Goal: Information Seeking & Learning: Learn about a topic

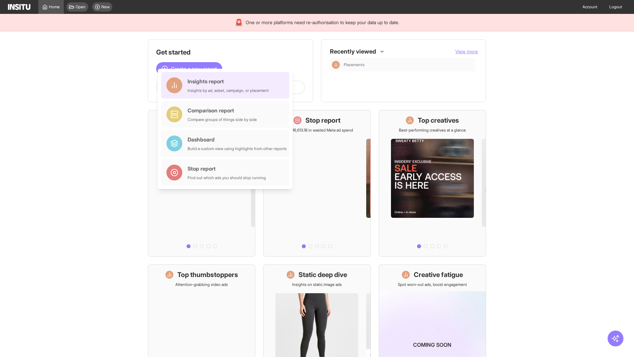
click at [227, 85] on div "Insights report Insights by ad, adset, campaign, or placement" at bounding box center [228, 85] width 81 height 16
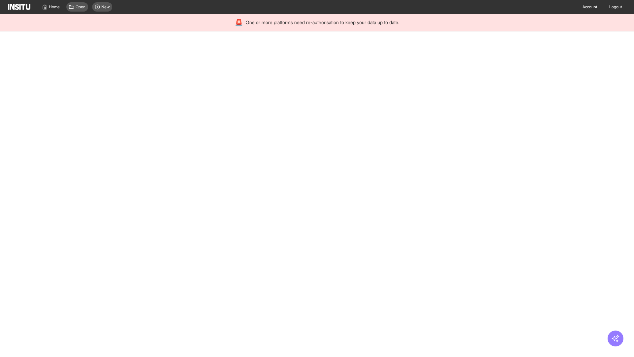
select select "**"
